Goal: Information Seeking & Learning: Learn about a topic

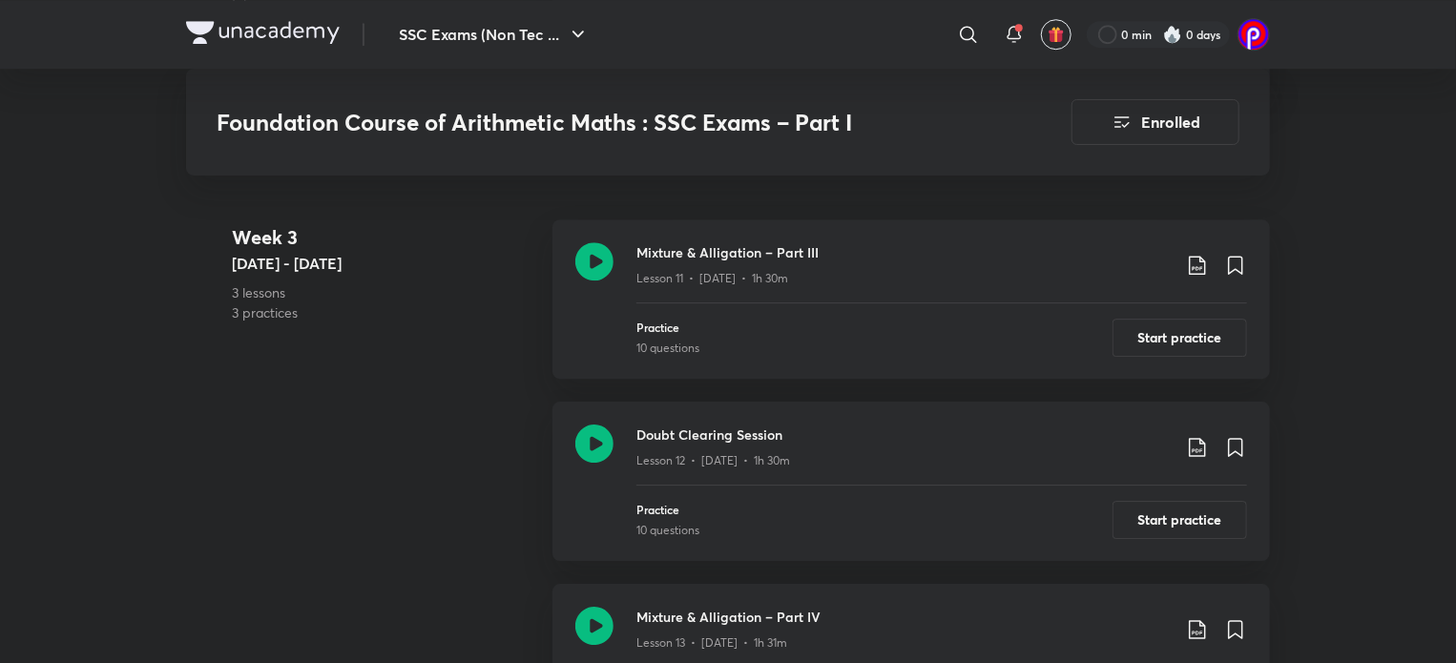
scroll to position [2805, 0]
click at [704, 247] on h3 "Mixture & Alligation – Part III" at bounding box center [903, 252] width 534 height 20
